Goal: Task Accomplishment & Management: Use online tool/utility

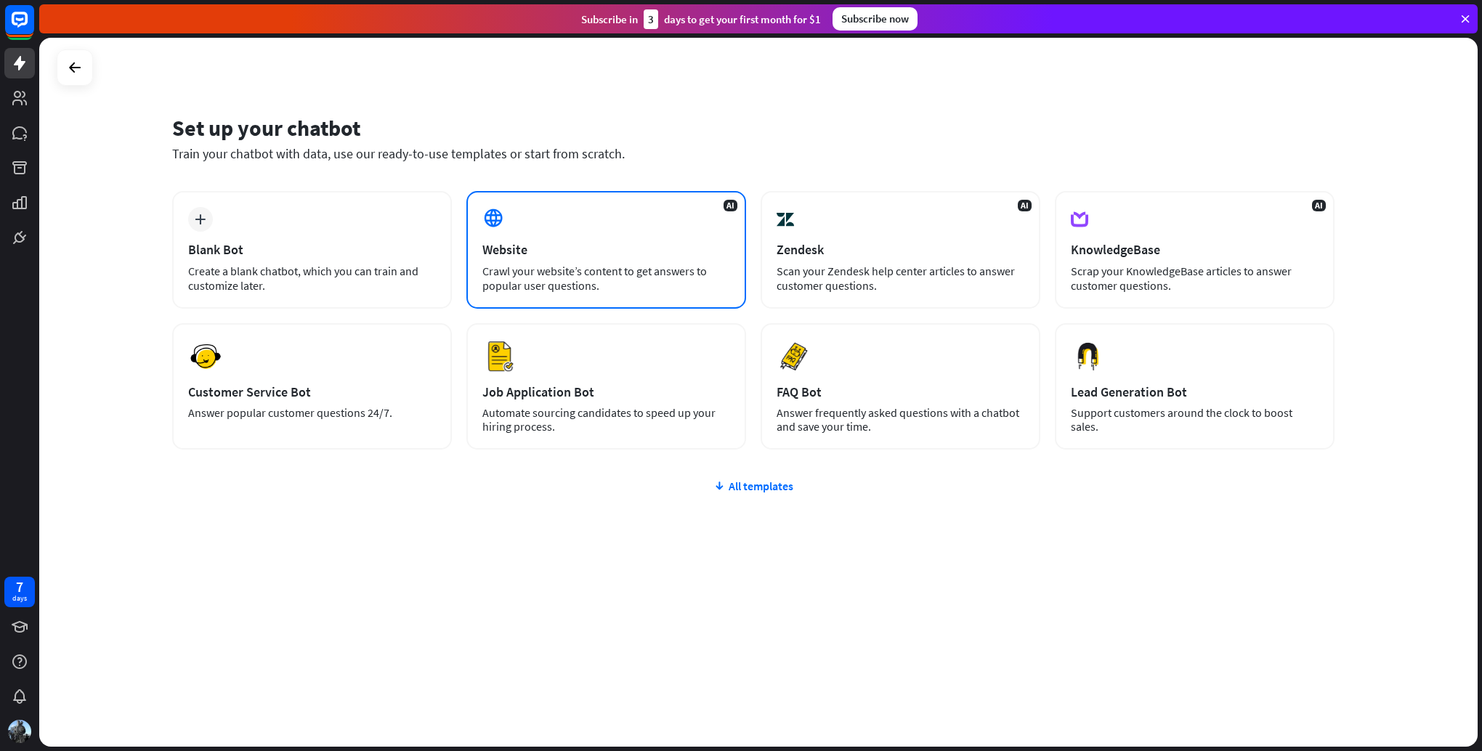
click at [580, 271] on div "Crawl your website’s content to get answers to popular user questions." at bounding box center [606, 278] width 248 height 29
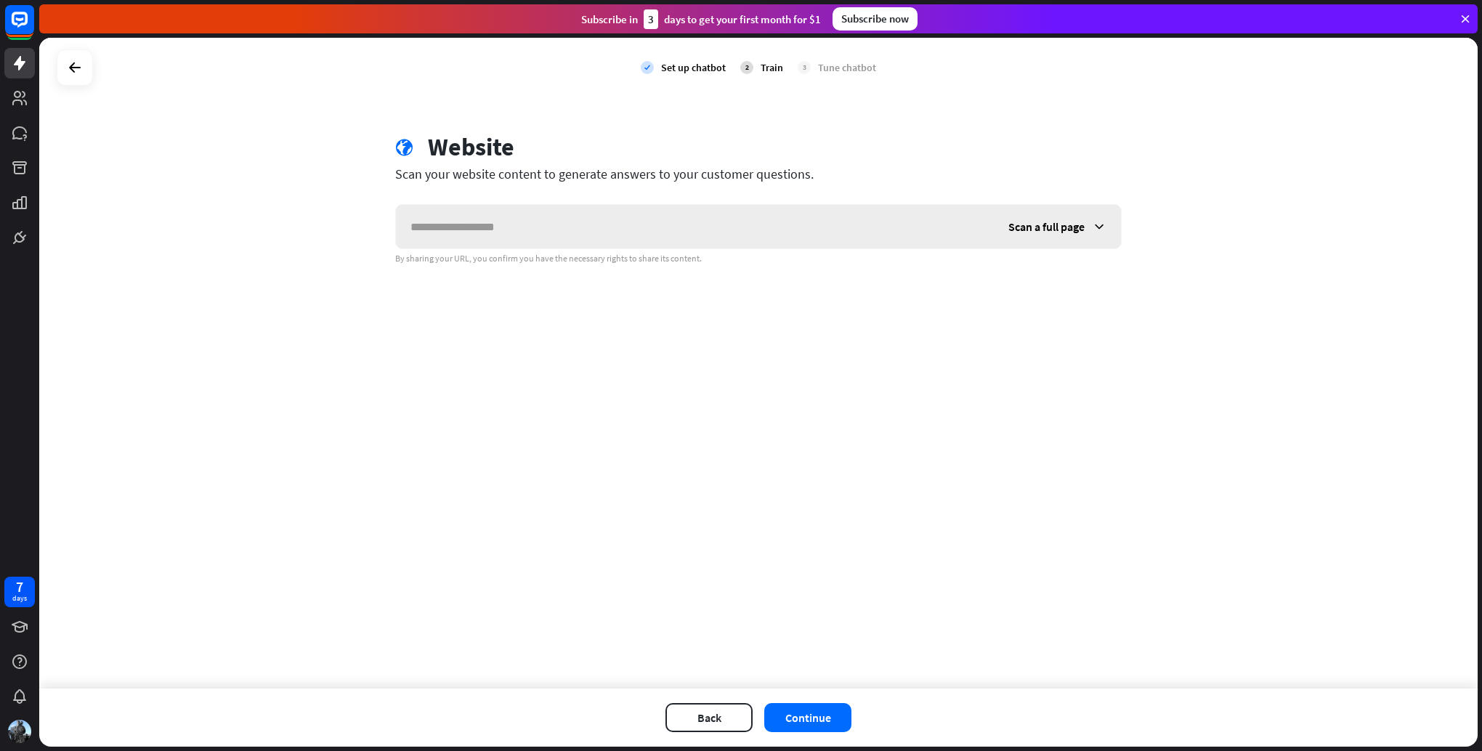
click at [556, 216] on input "text" at bounding box center [695, 227] width 598 height 44
type input "**********"
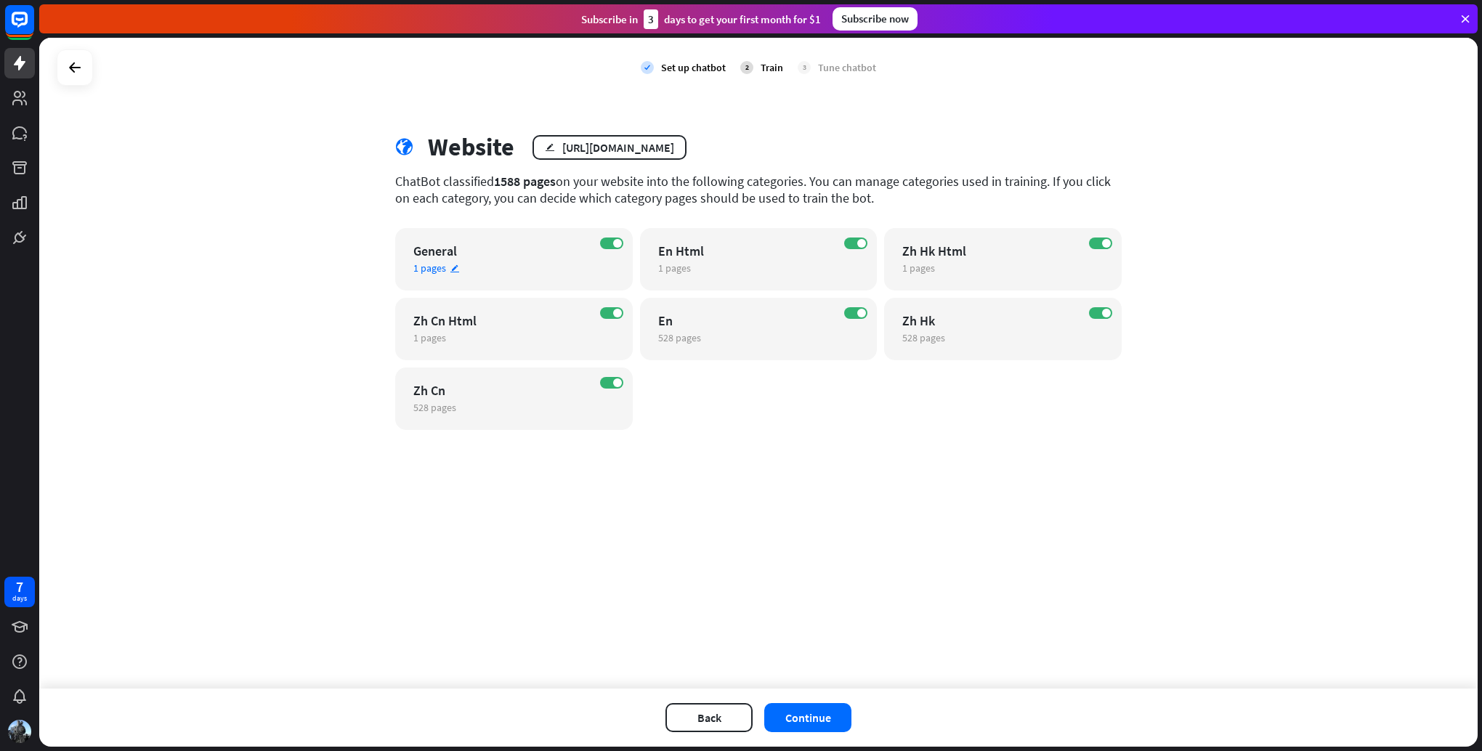
click at [601, 234] on div "ON General 1 pages edit" at bounding box center [514, 259] width 238 height 62
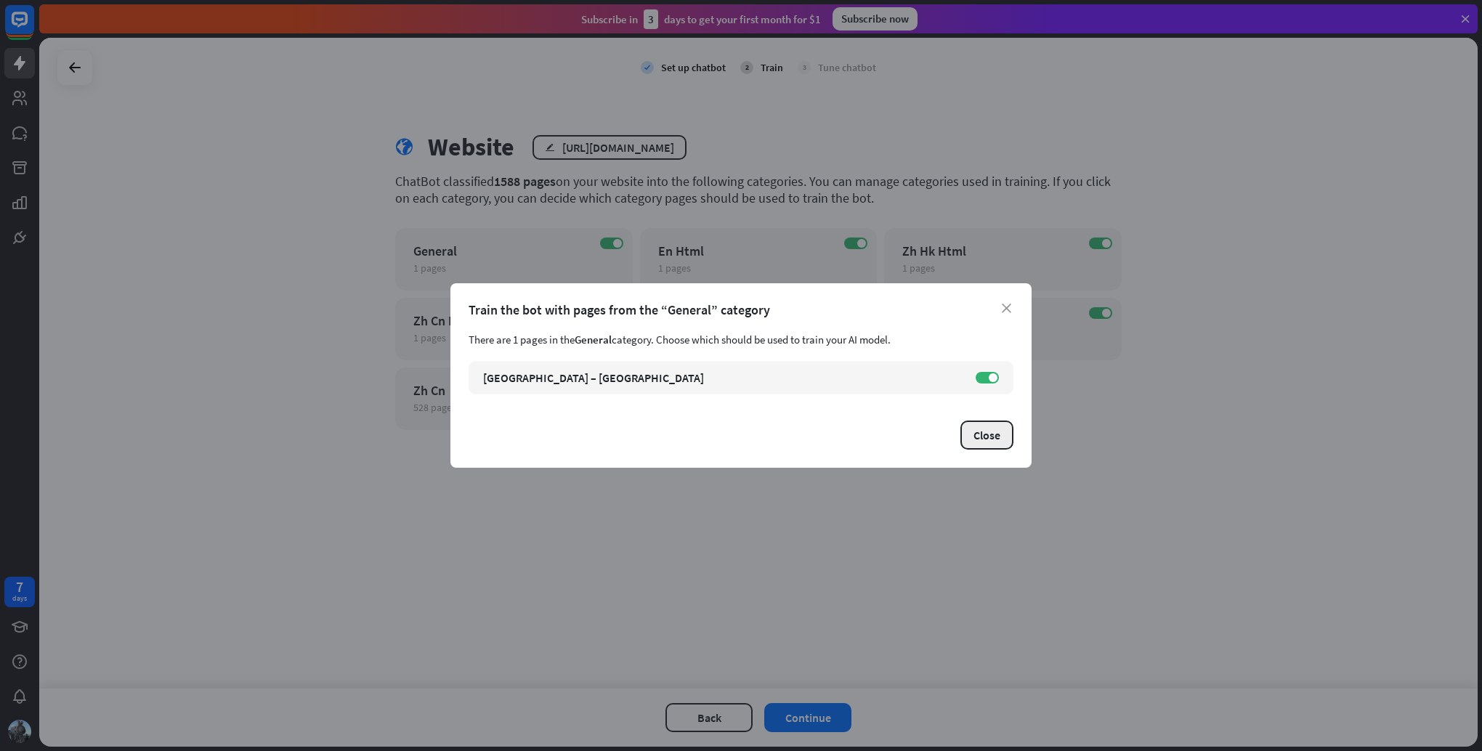
click at [992, 442] on button "Close" at bounding box center [986, 435] width 53 height 29
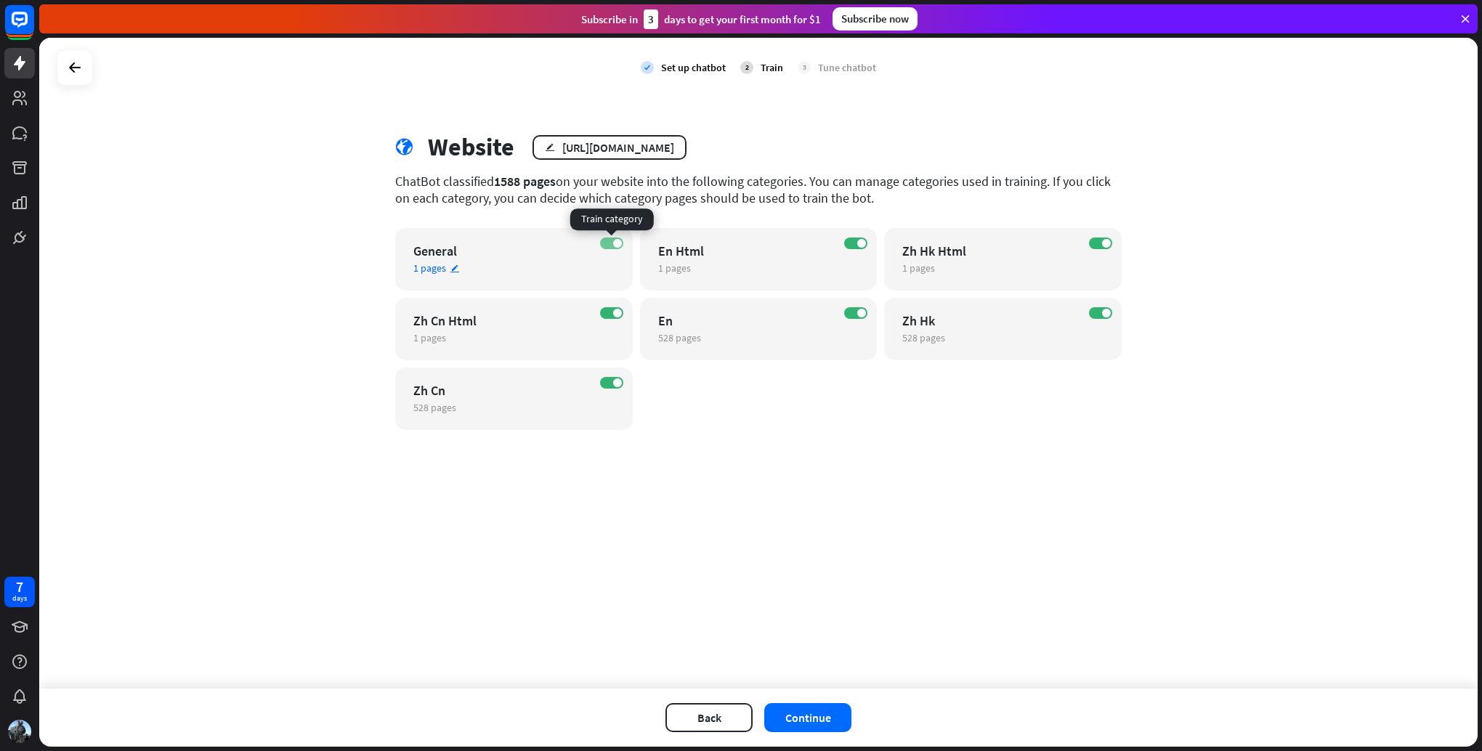
click at [618, 246] on span at bounding box center [617, 243] width 9 height 9
click at [615, 309] on span at bounding box center [617, 313] width 9 height 9
click at [613, 380] on span at bounding box center [617, 382] width 9 height 9
click at [860, 245] on span at bounding box center [861, 243] width 9 height 9
click at [1106, 247] on span at bounding box center [1106, 243] width 9 height 9
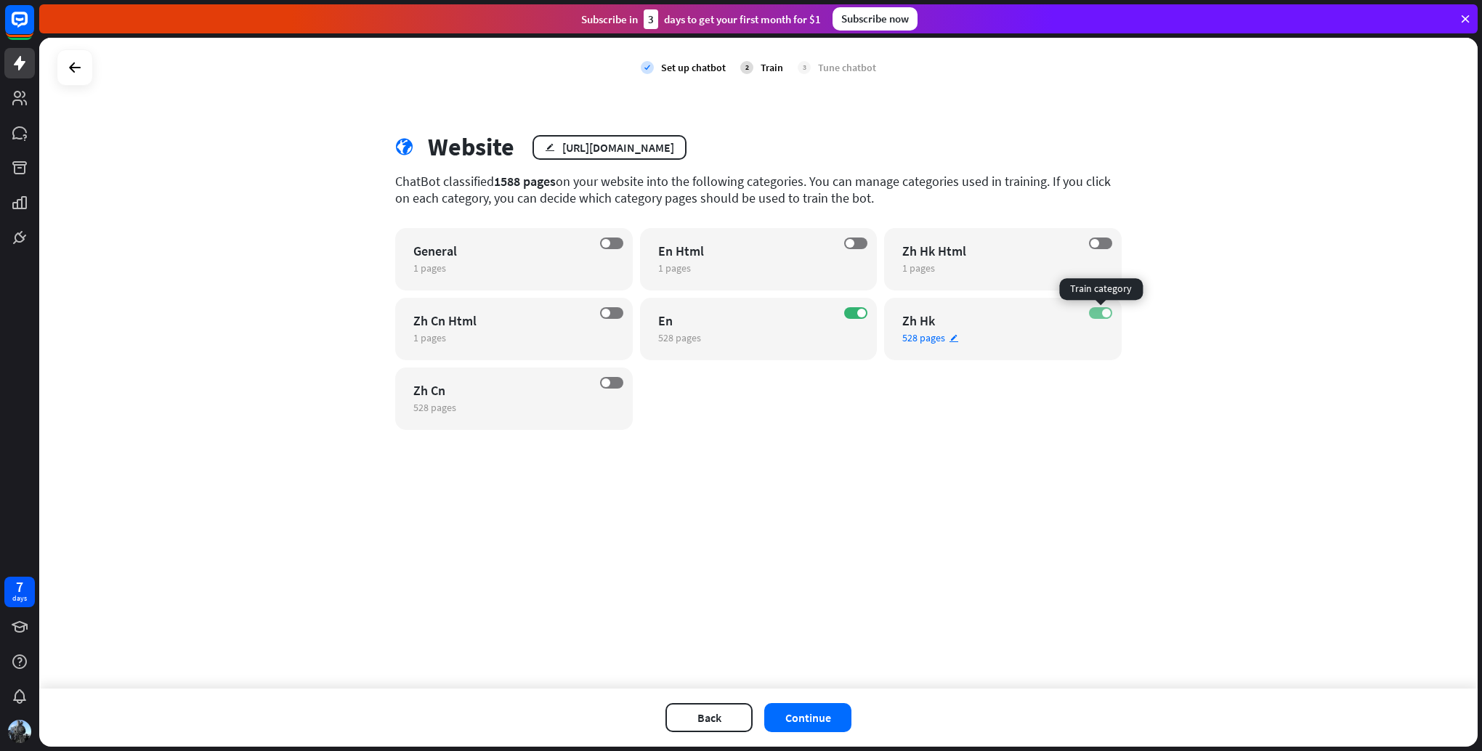
click at [1102, 317] on label "ON" at bounding box center [1100, 313] width 23 height 12
click at [828, 729] on button "Continue" at bounding box center [807, 717] width 87 height 29
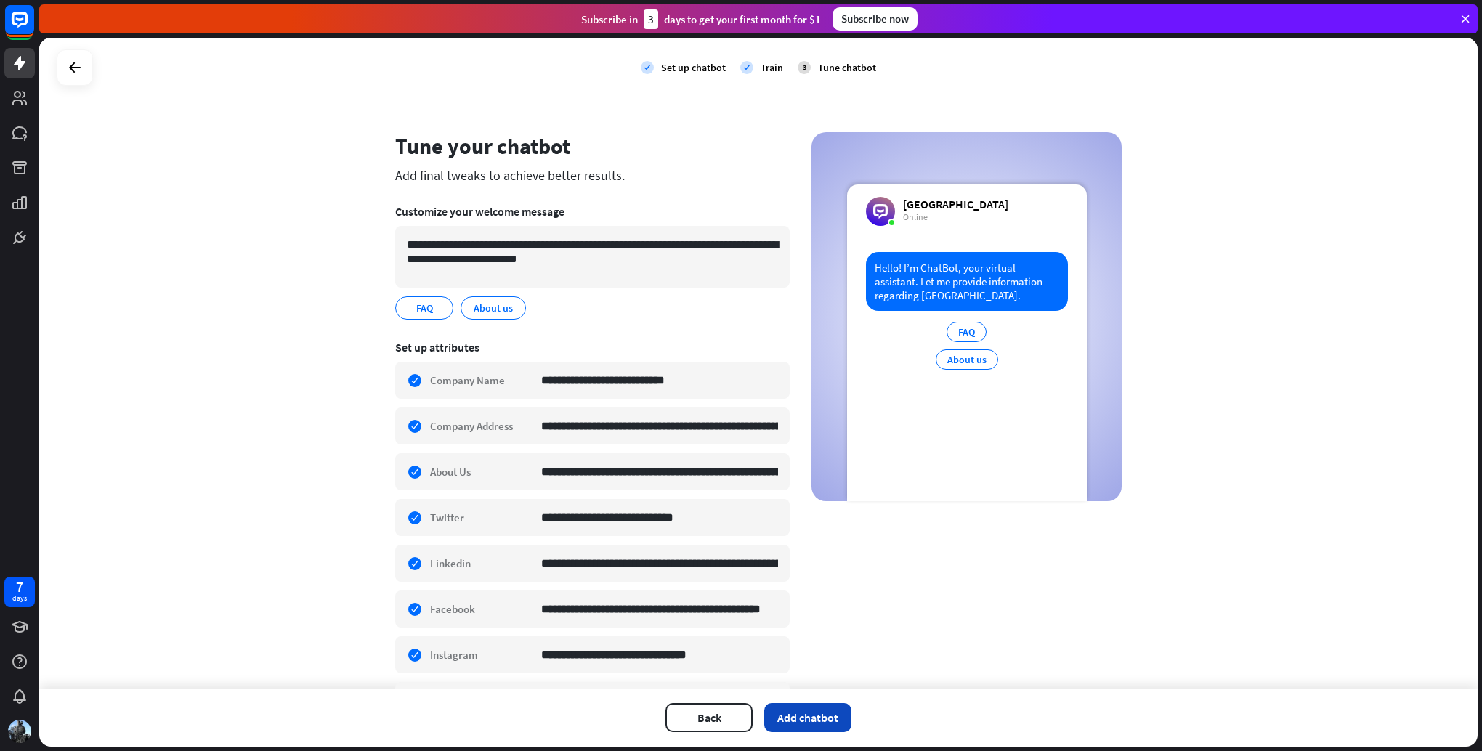
click at [832, 717] on button "Add chatbot" at bounding box center [807, 717] width 87 height 29
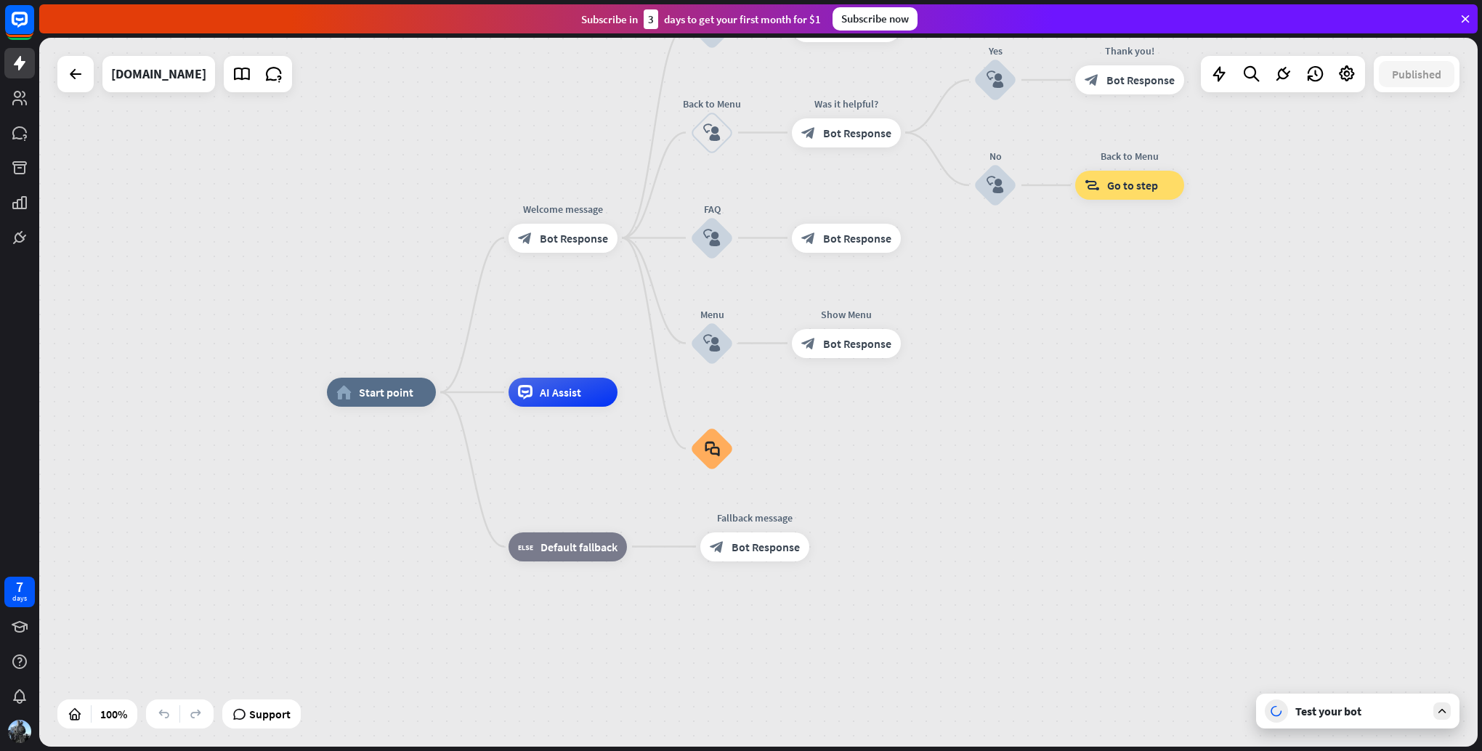
drag, startPoint x: 951, startPoint y: 448, endPoint x: 928, endPoint y: 524, distance: 79.7
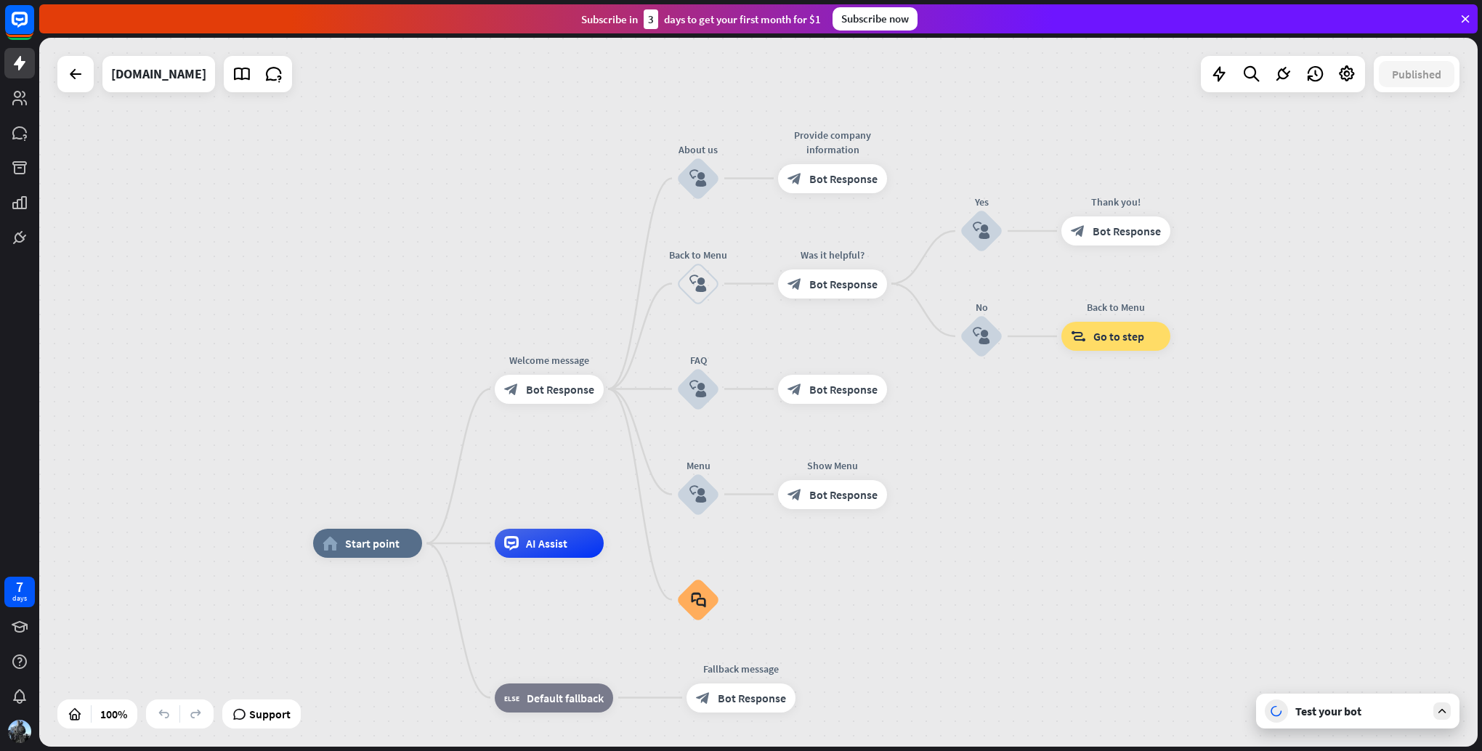
drag, startPoint x: 928, startPoint y: 485, endPoint x: 914, endPoint y: 636, distance: 151.7
click at [227, 84] on link at bounding box center [241, 74] width 29 height 29
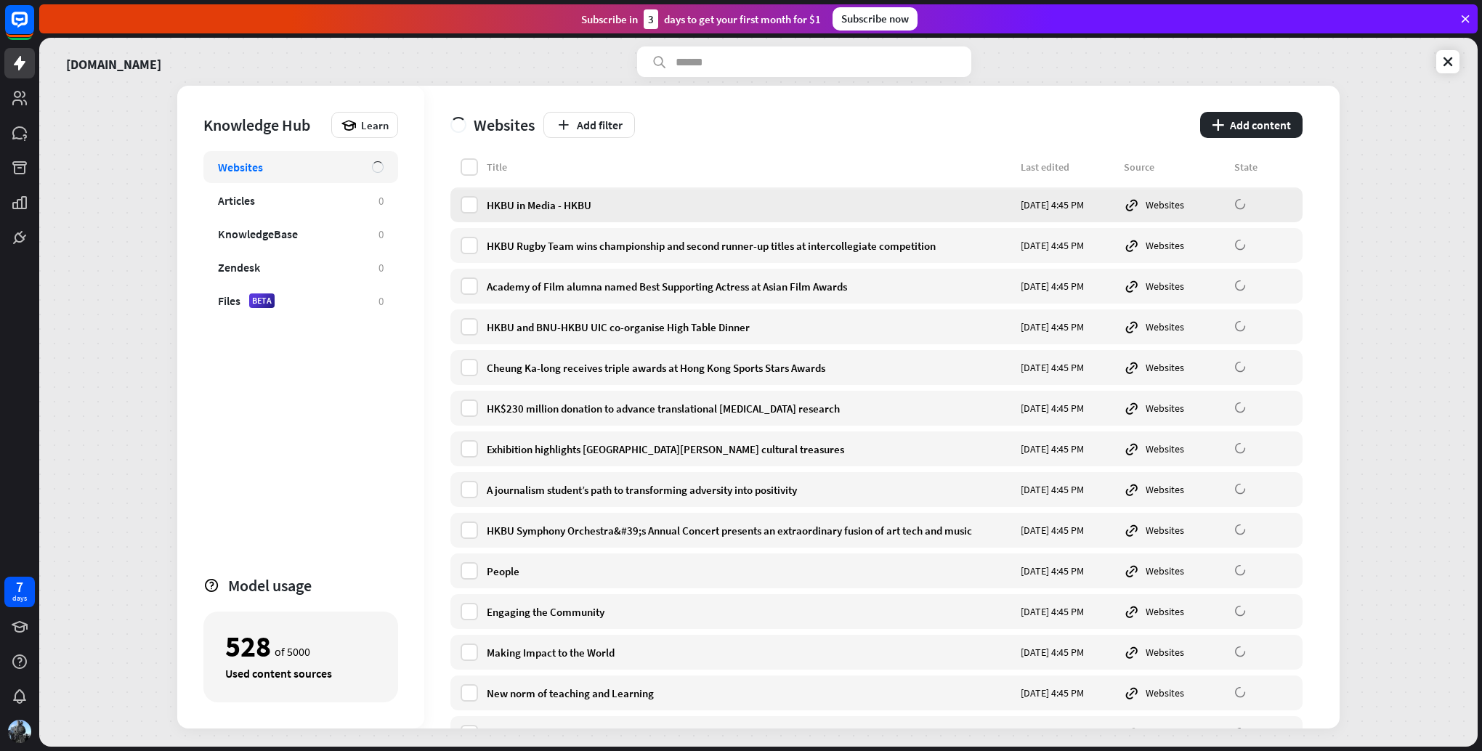
click at [542, 209] on div "HKBU in Media - HKBU" at bounding box center [749, 205] width 525 height 14
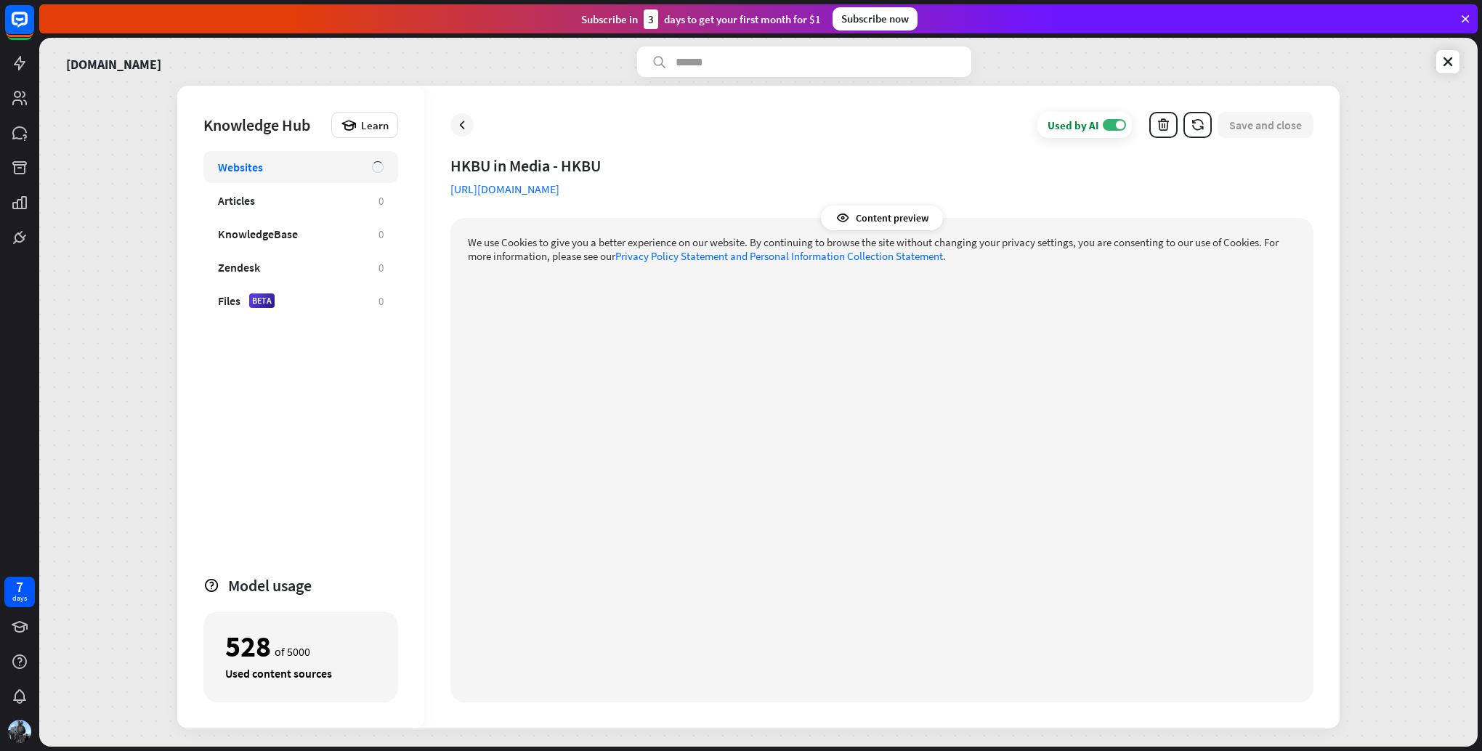
click at [477, 119] on div "Used by AI ON Save and close" at bounding box center [881, 125] width 863 height 26
click at [462, 124] on icon at bounding box center [462, 125] width 15 height 15
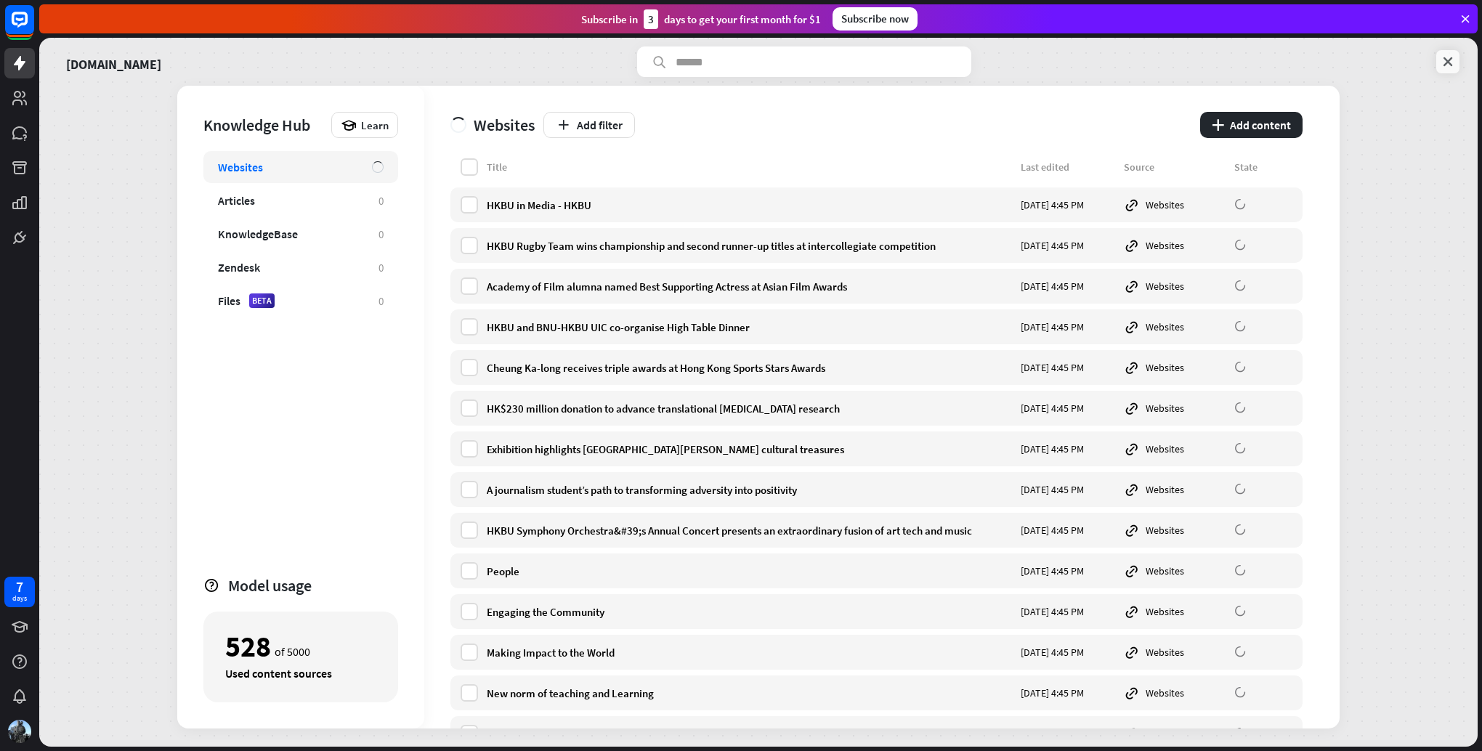
click at [1450, 61] on icon at bounding box center [1447, 61] width 15 height 15
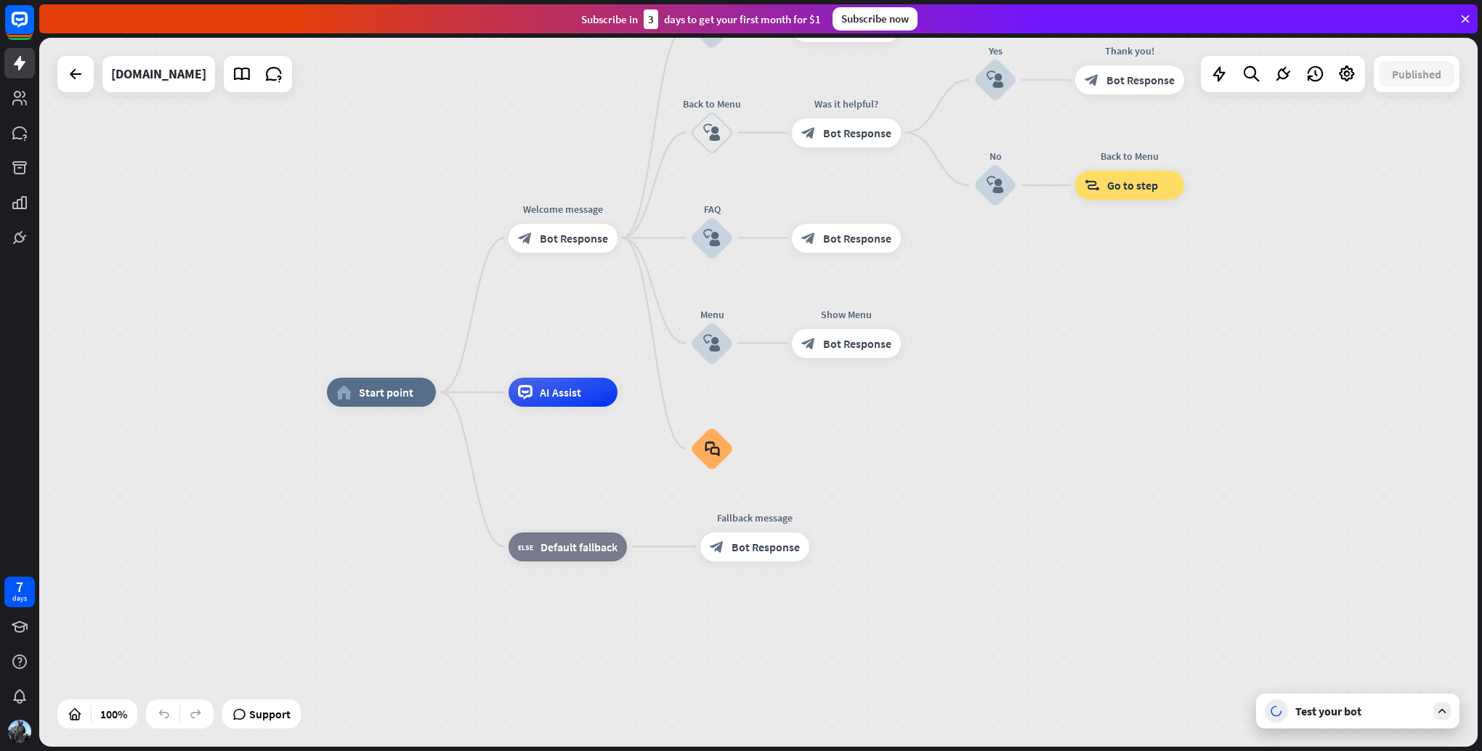
click at [1327, 703] on div "Test your bot" at bounding box center [1357, 711] width 203 height 35
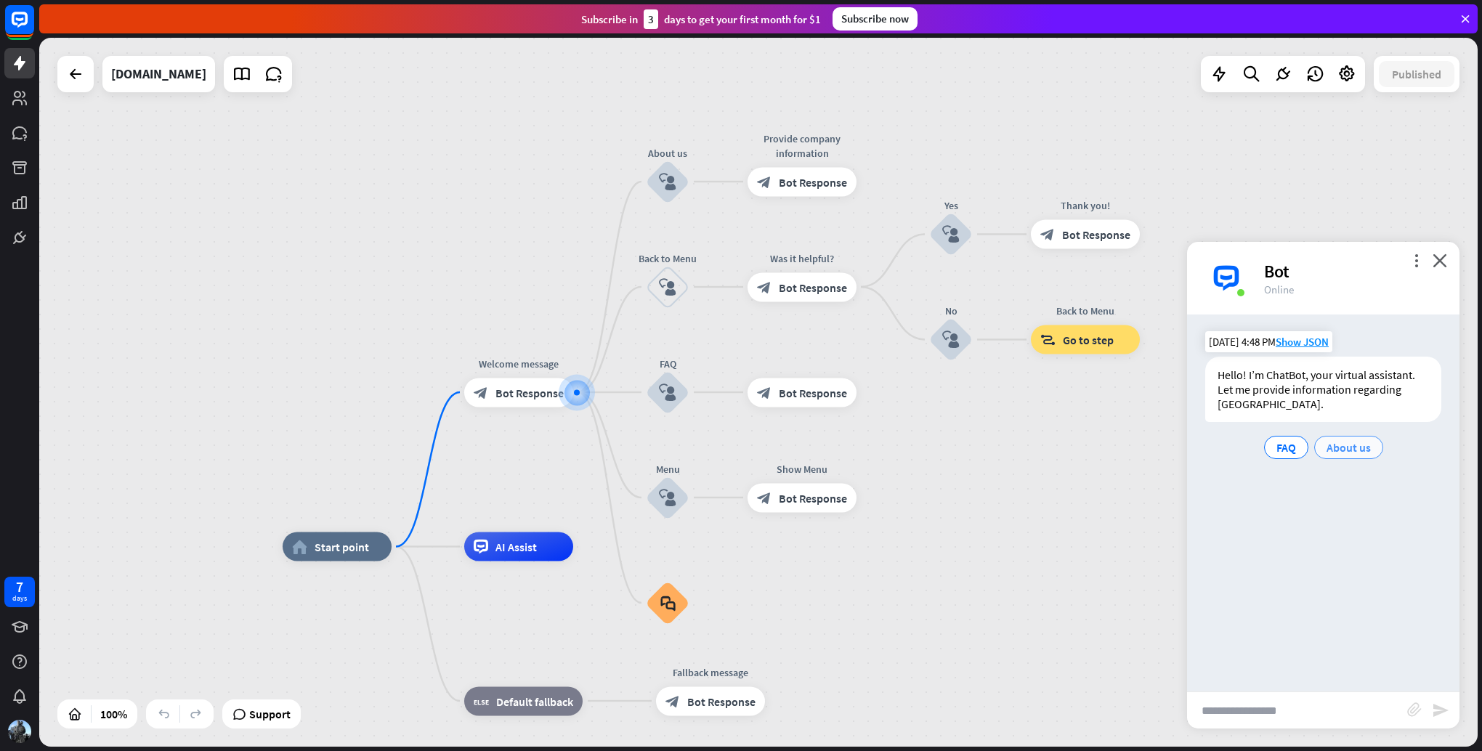
click at [1332, 449] on span "About us" at bounding box center [1348, 447] width 44 height 15
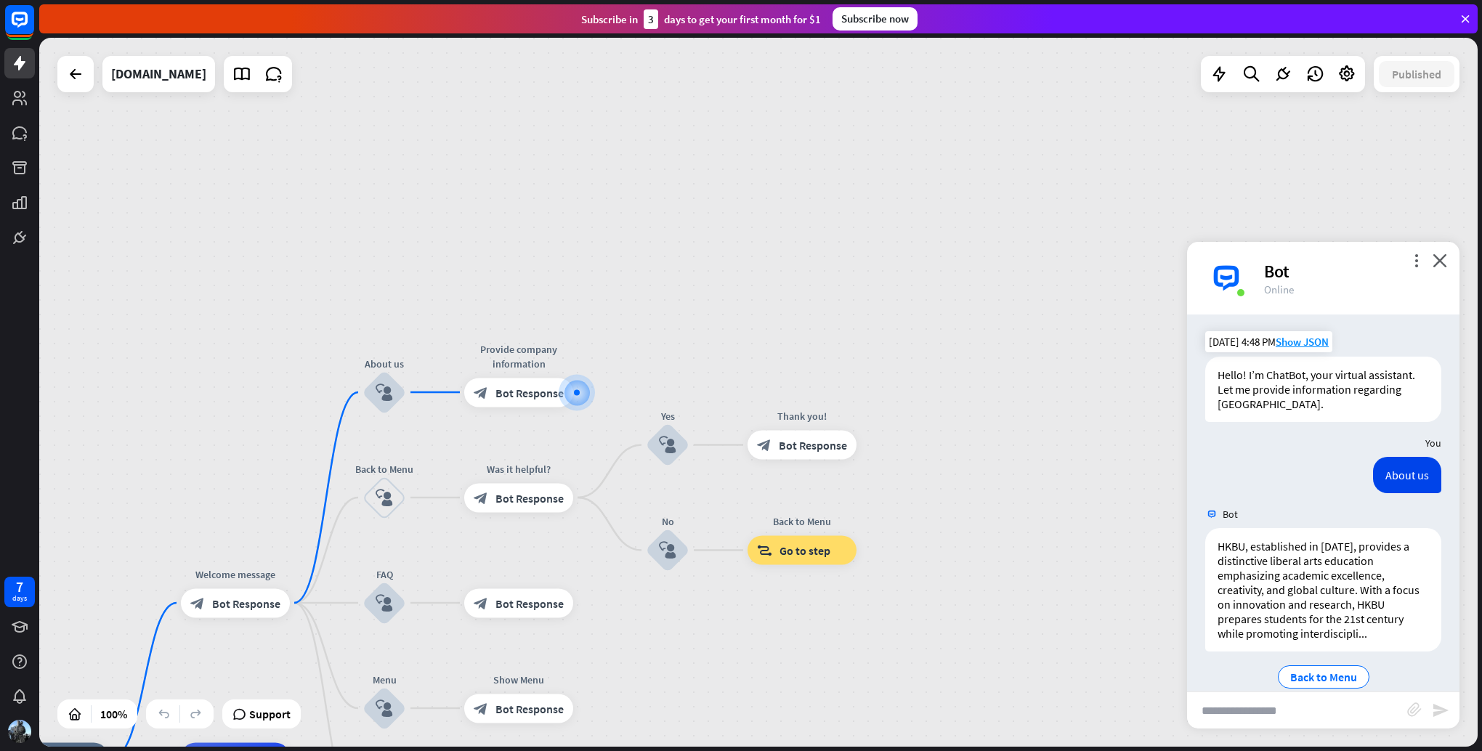
scroll to position [21, 0]
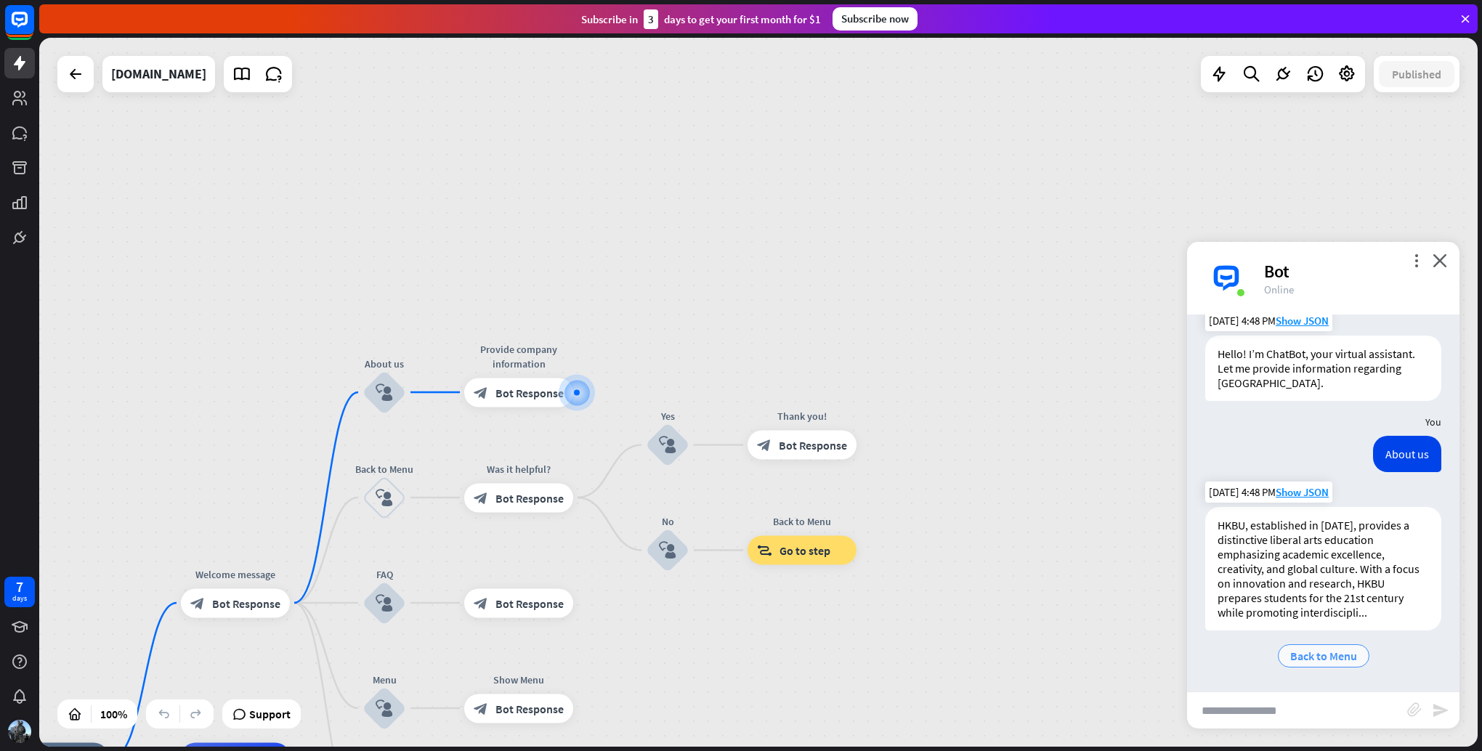
click at [1313, 665] on div "Back to Menu" at bounding box center [1324, 655] width 92 height 23
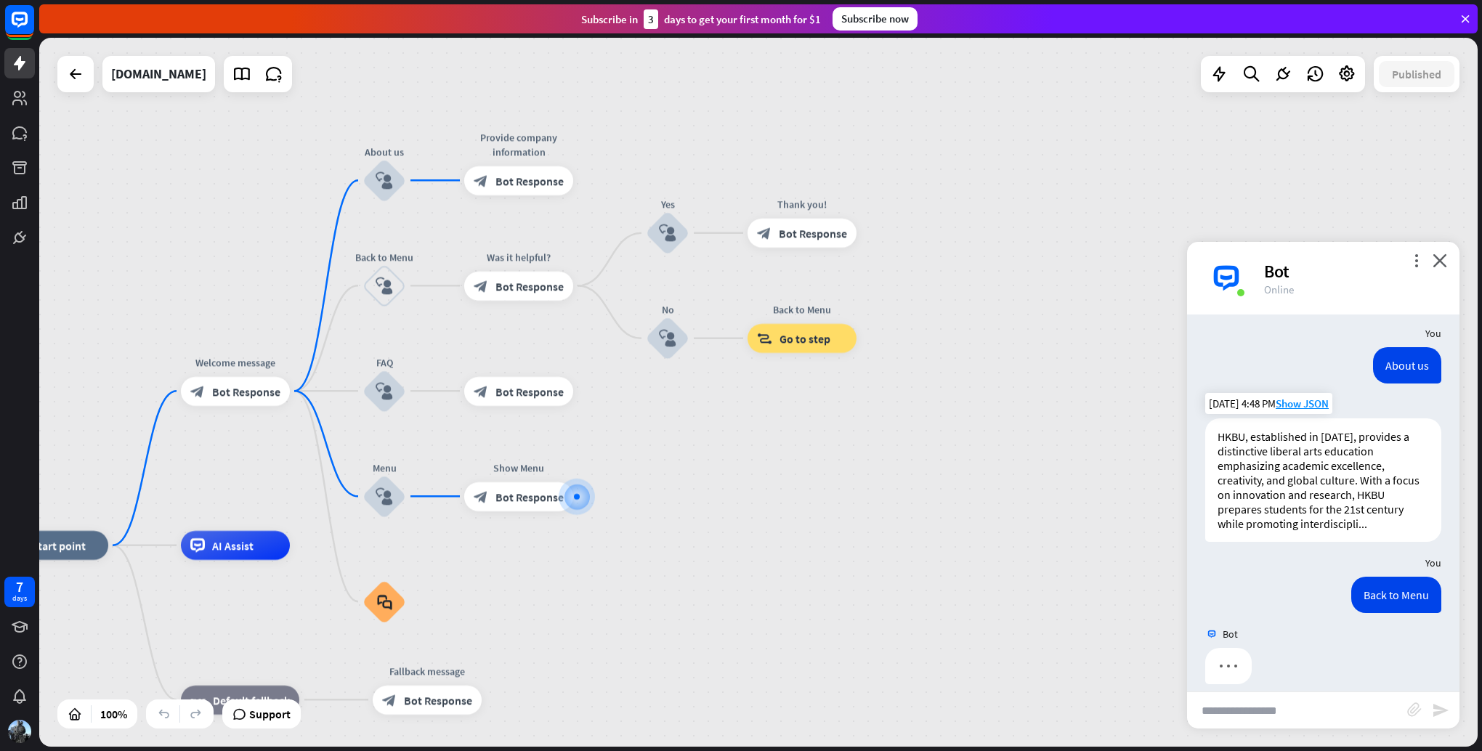
scroll to position [124, 0]
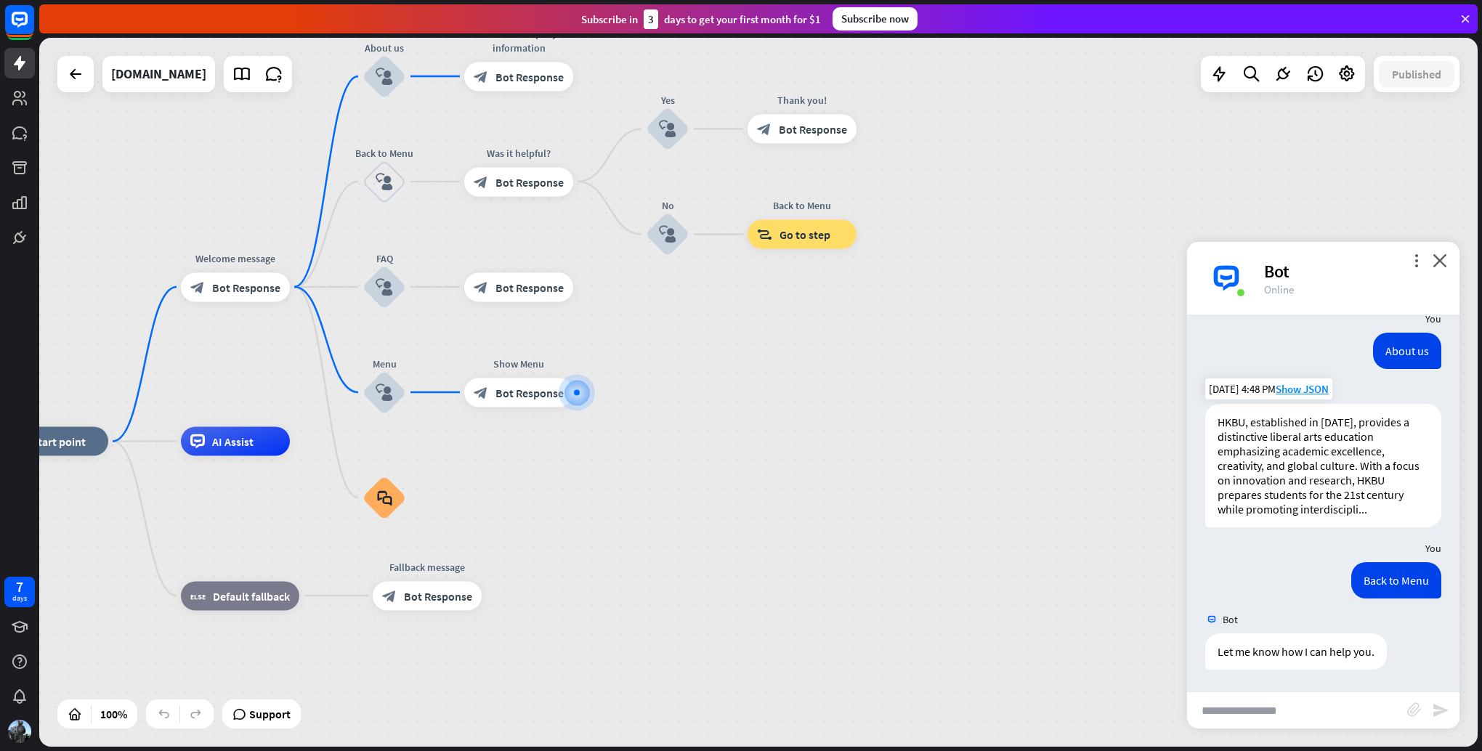
drag, startPoint x: 867, startPoint y: 349, endPoint x: 879, endPoint y: 408, distance: 60.0
click at [1322, 717] on input "text" at bounding box center [1297, 710] width 220 height 36
type input "*"
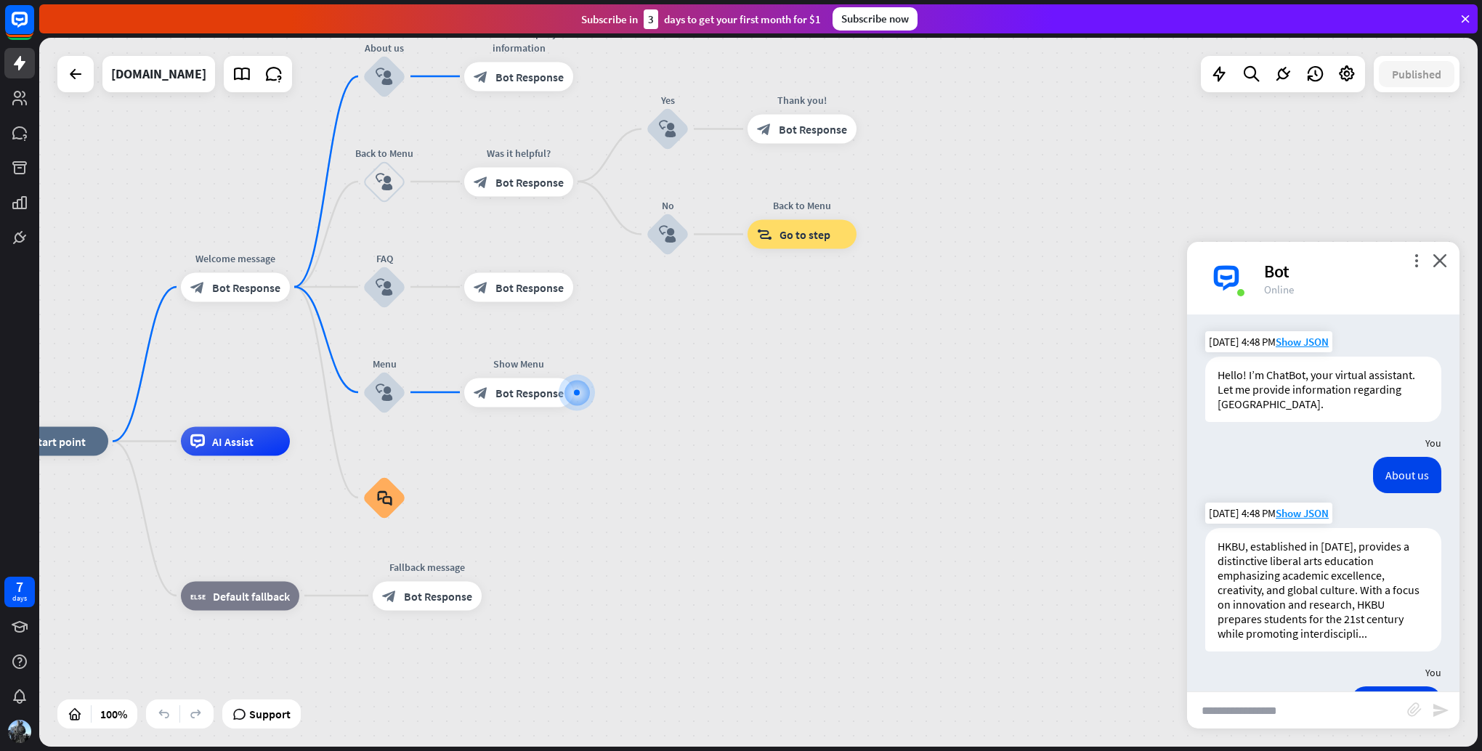
scroll to position [123, 0]
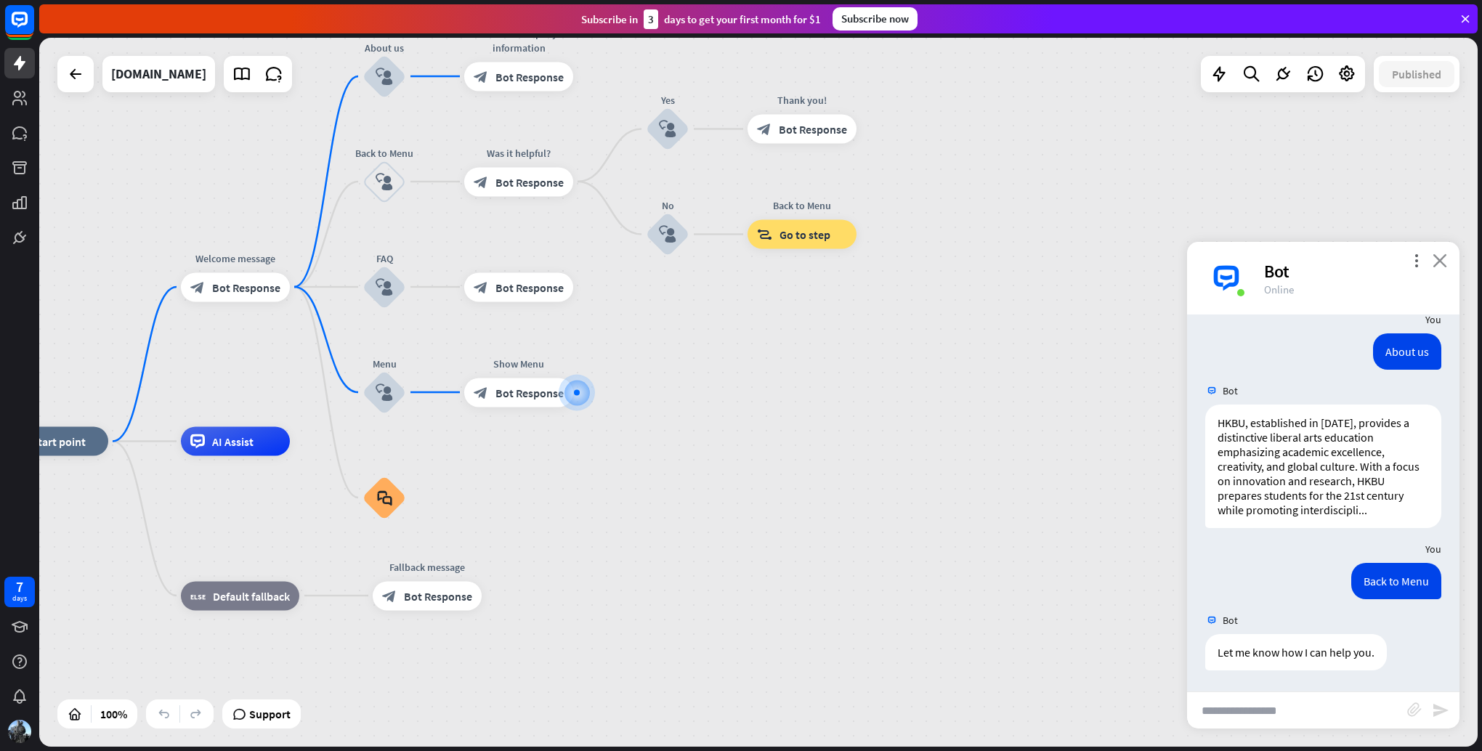
click at [1443, 264] on icon "close" at bounding box center [1439, 261] width 15 height 14
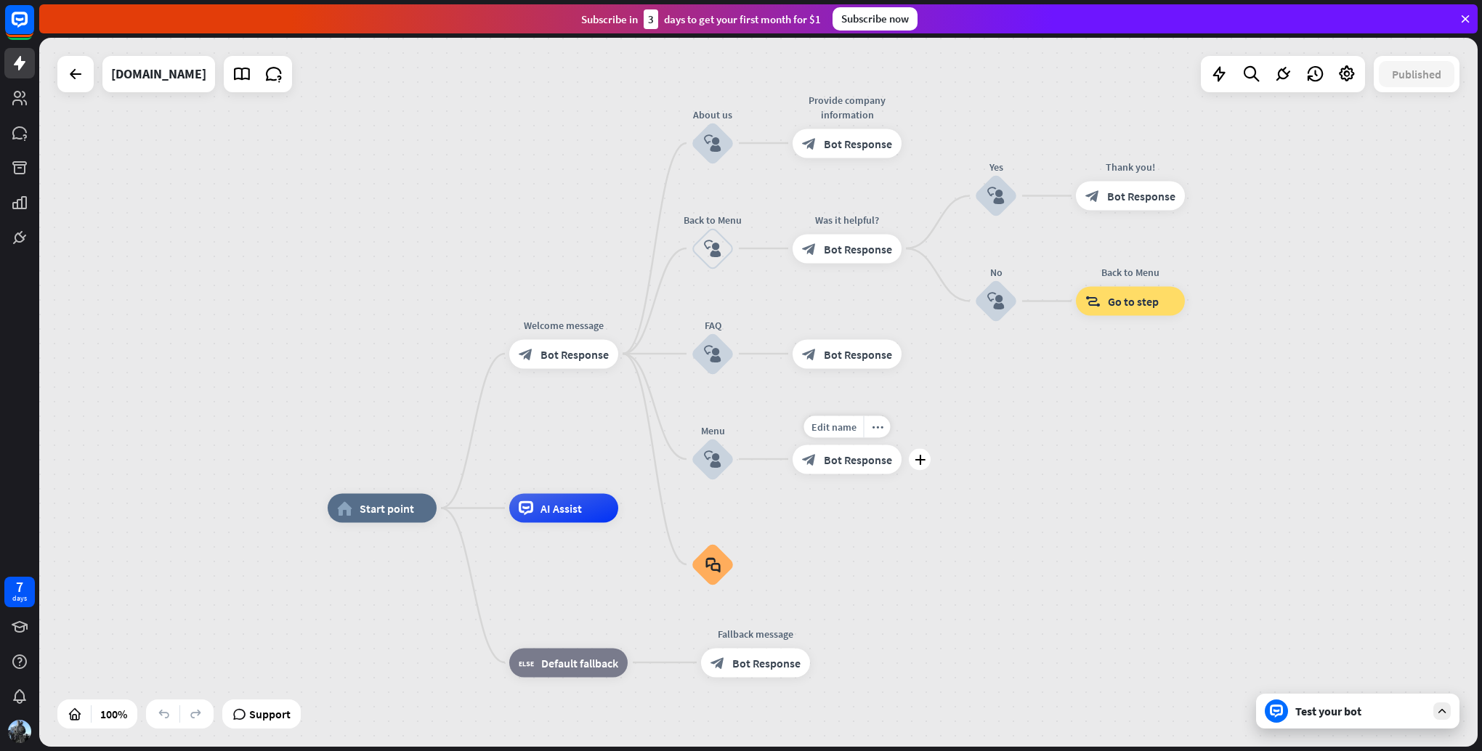
drag, startPoint x: 540, startPoint y: 376, endPoint x: 868, endPoint y: 443, distance: 334.4
click at [868, 445] on div "Edit name more_horiz plus block_bot_response Bot Response" at bounding box center [847, 459] width 109 height 29
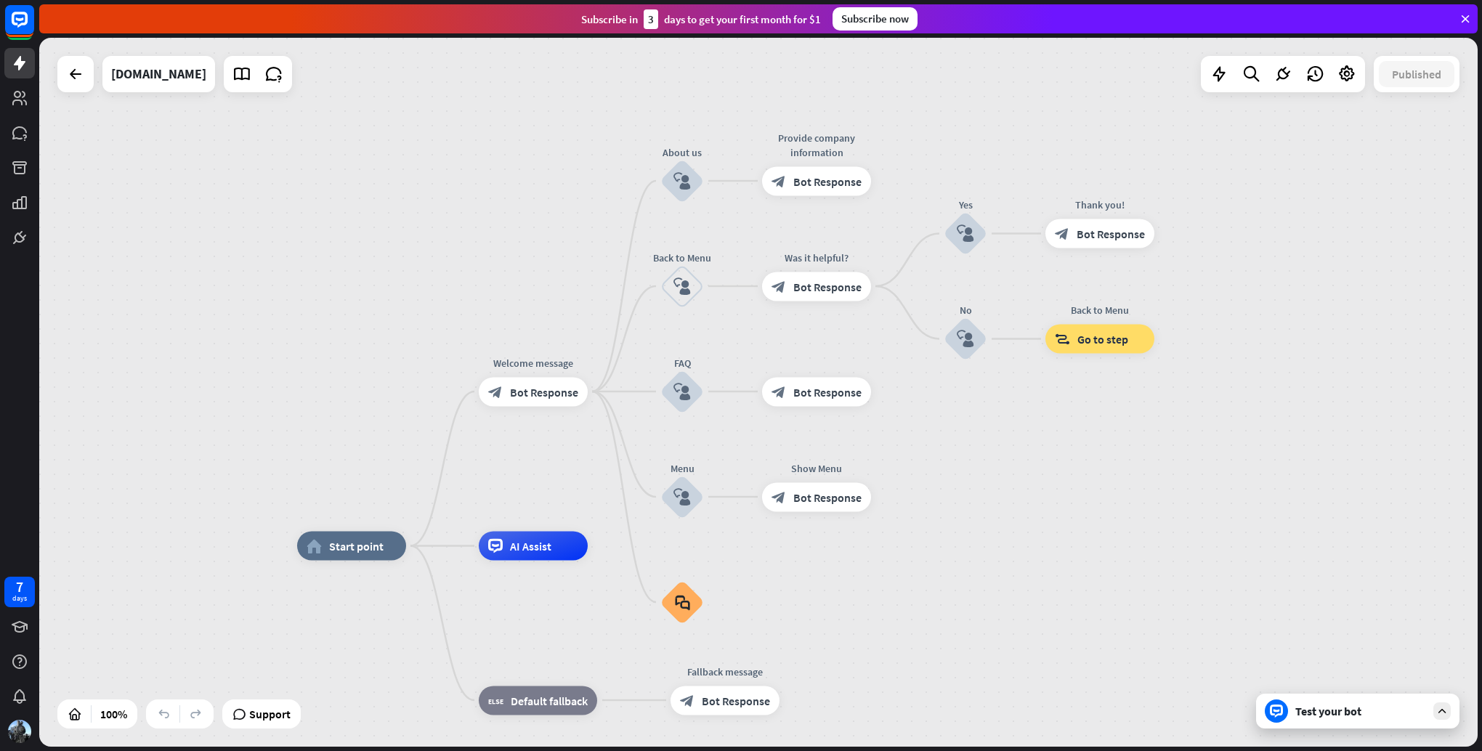
drag, startPoint x: 1411, startPoint y: 463, endPoint x: 1110, endPoint y: 603, distance: 331.5
click at [1110, 603] on div "home_2 Start point Welcome message block_bot_response Bot Response About us blo…" at bounding box center [758, 392] width 1438 height 709
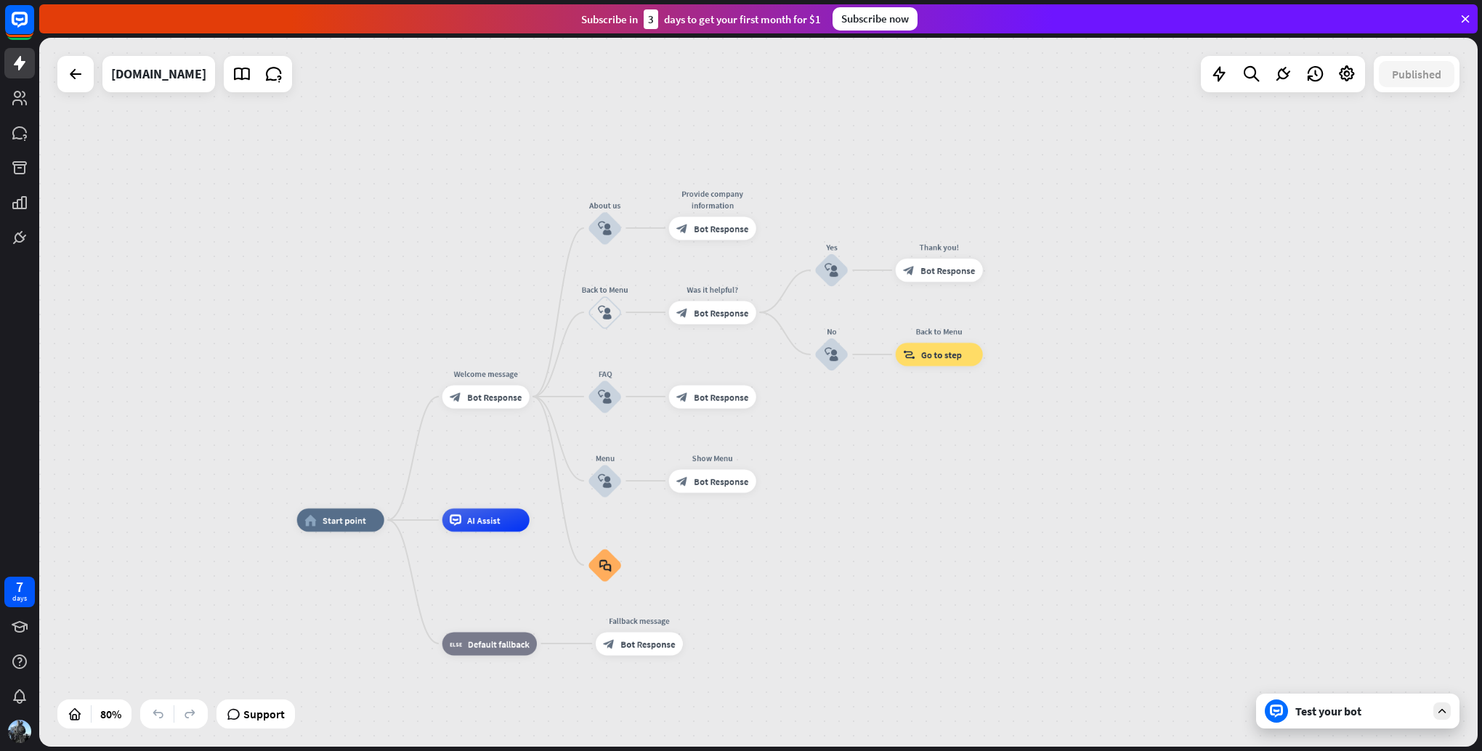
drag, startPoint x: 1027, startPoint y: 498, endPoint x: 1099, endPoint y: 396, distance: 125.2
click at [1099, 396] on div "home_2 Start point Welcome message block_bot_response Bot Response About us blo…" at bounding box center [758, 392] width 1438 height 709
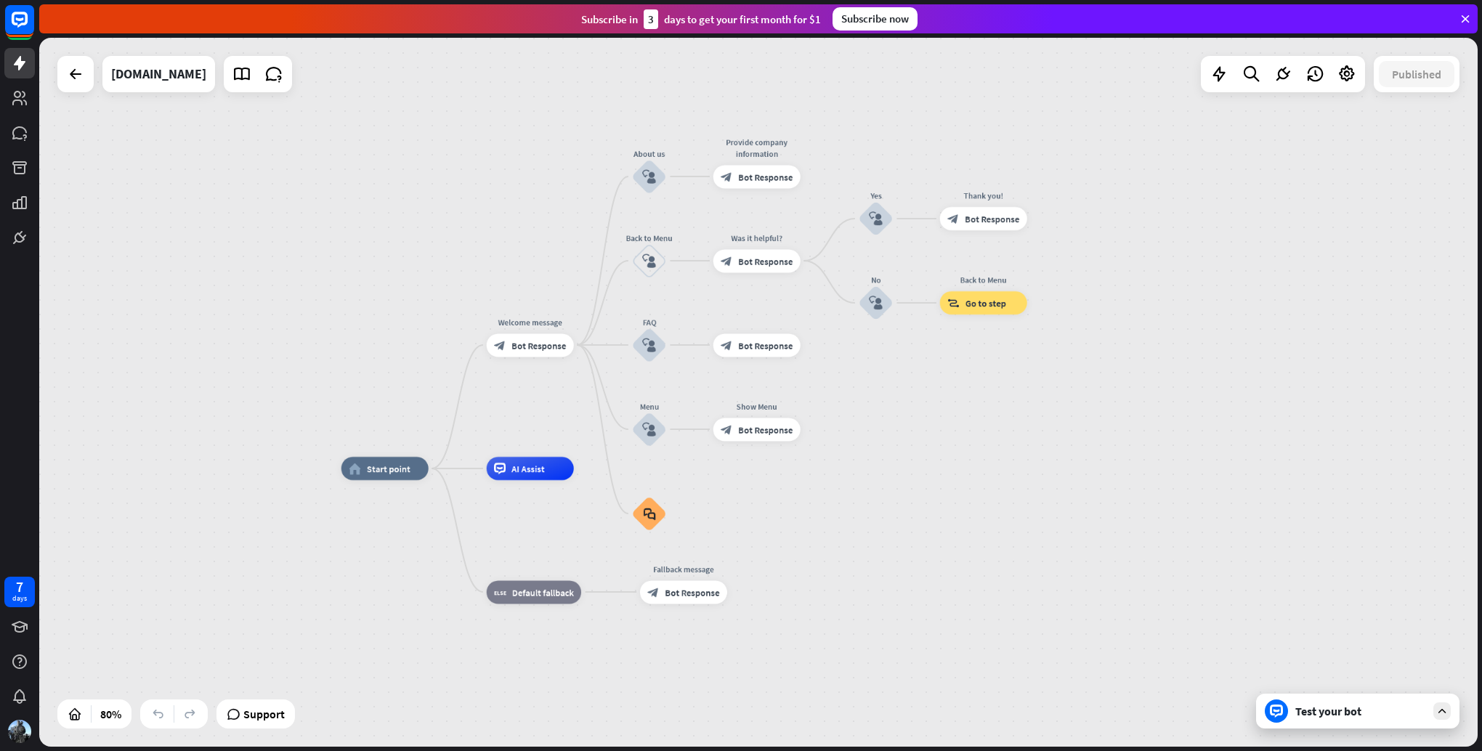
drag, startPoint x: 878, startPoint y: 524, endPoint x: 924, endPoint y: 463, distance: 76.1
click at [924, 463] on div "home_2 Start point Welcome message block_bot_response Bot Response About us blo…" at bounding box center [758, 392] width 1438 height 709
click at [1403, 722] on div "Test your bot" at bounding box center [1357, 711] width 203 height 35
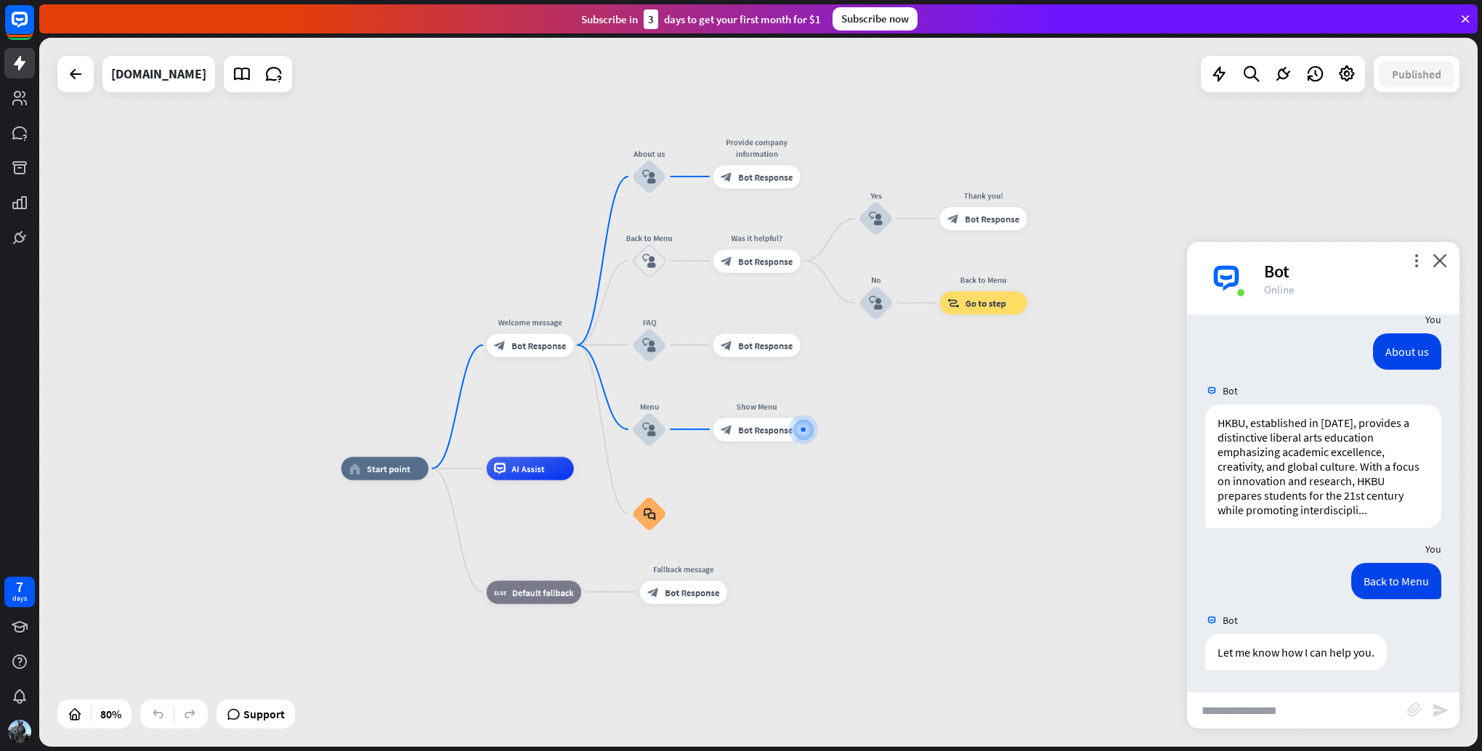
click at [1337, 696] on input "text" at bounding box center [1297, 710] width 220 height 36
paste input "**********"
type input "**********"
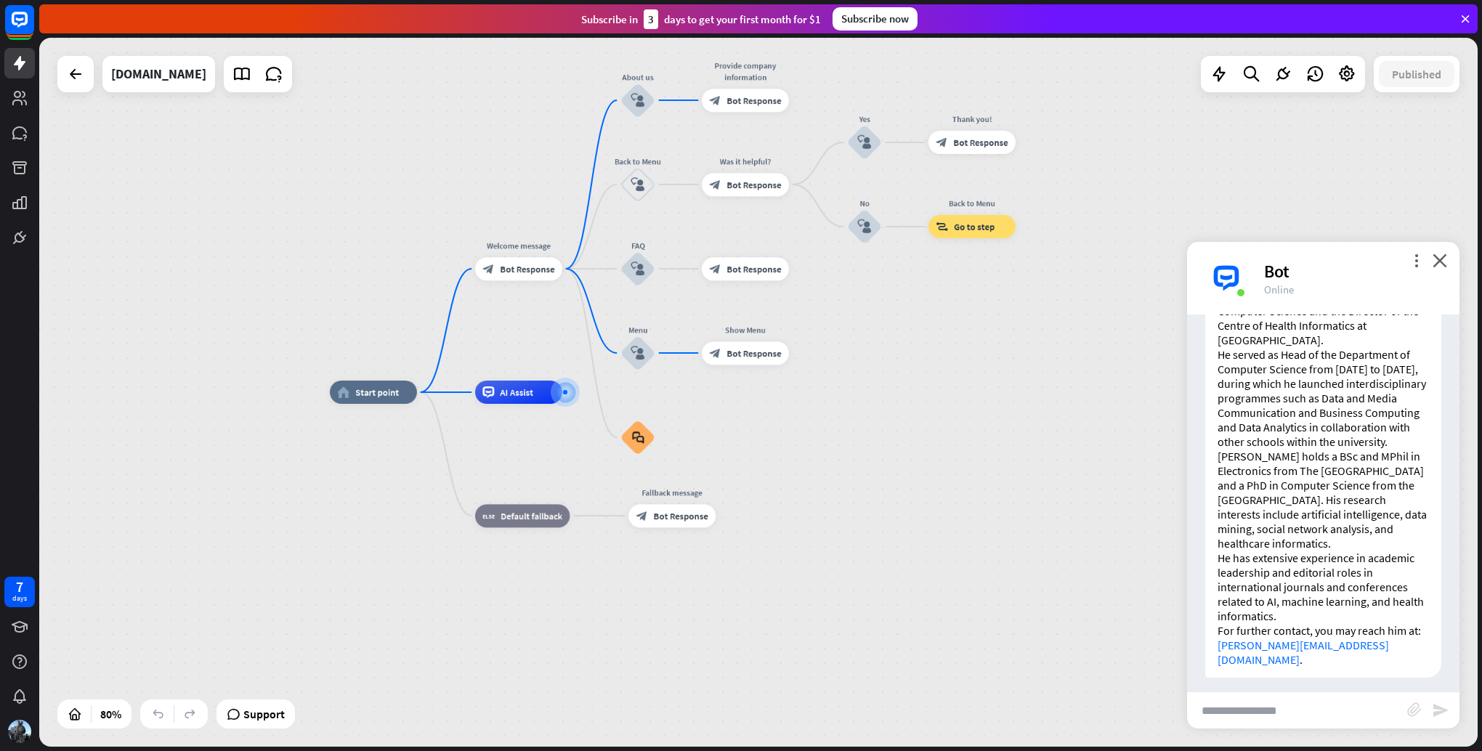
scroll to position [687, 0]
